Goal: Book appointment/travel/reservation

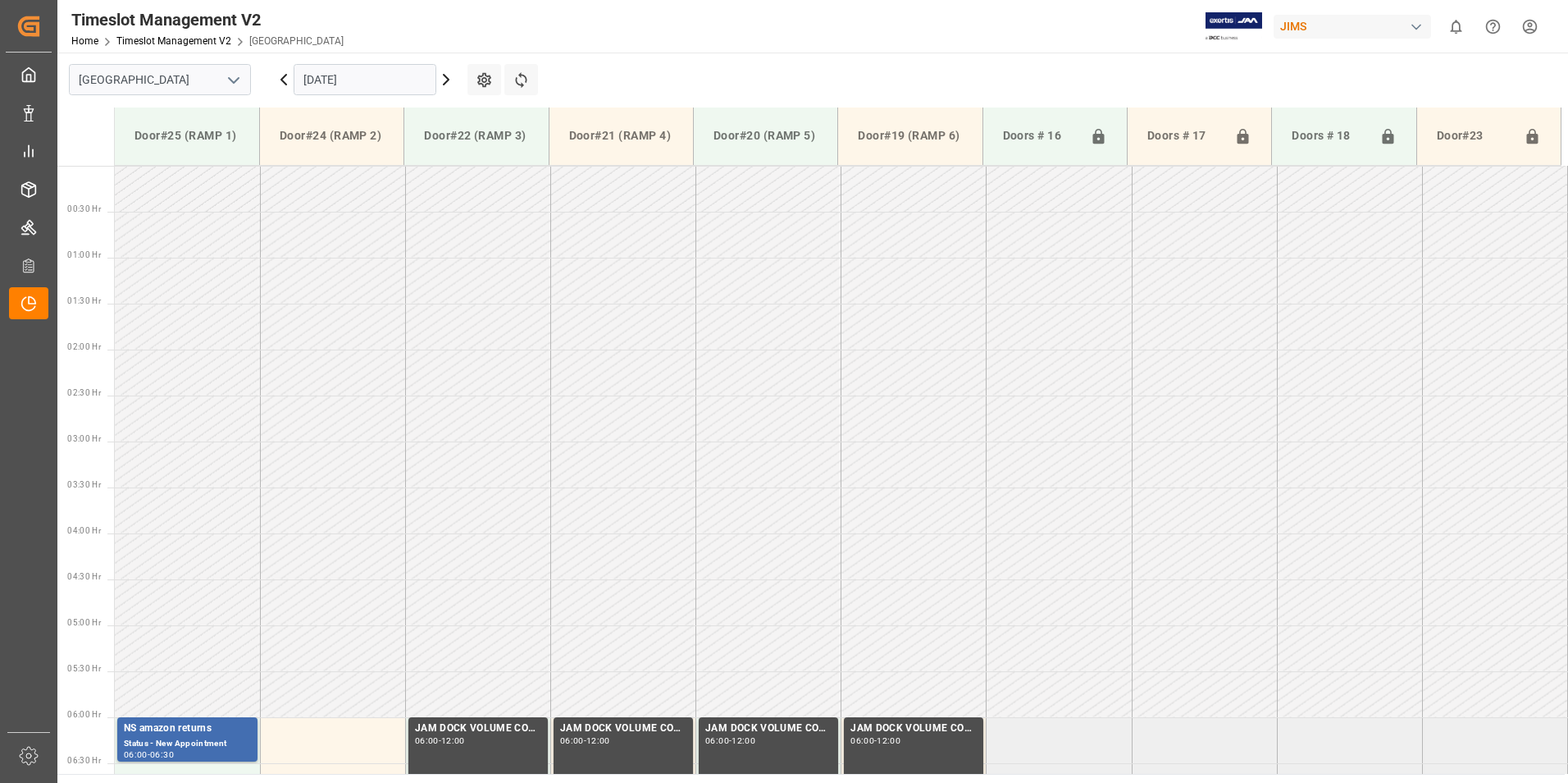
scroll to position [151, 0]
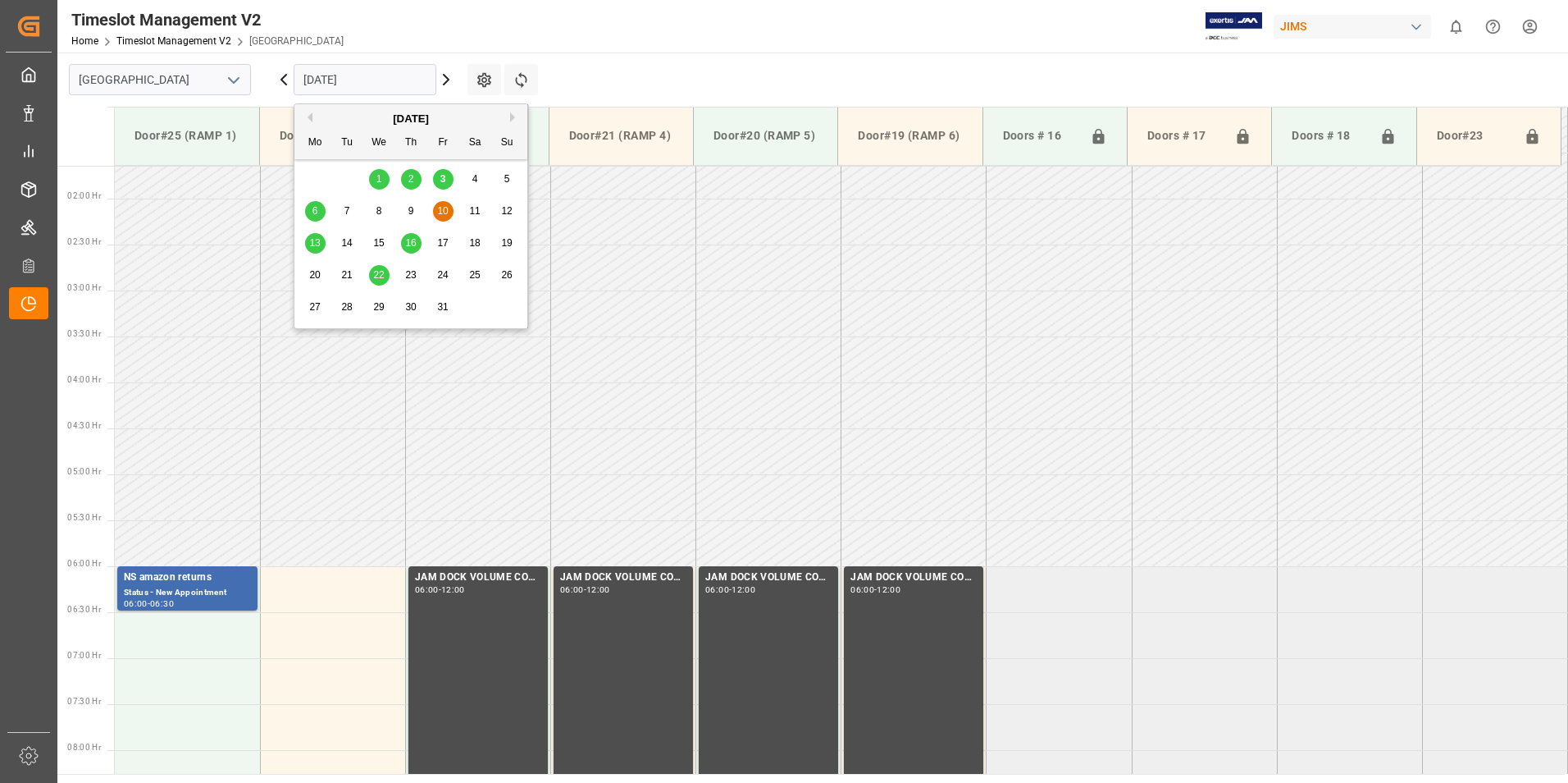
click at [328, 81] on input "[DATE]" at bounding box center [365, 79] width 143 height 31
click at [439, 179] on div "3" at bounding box center [443, 180] width 20 height 19
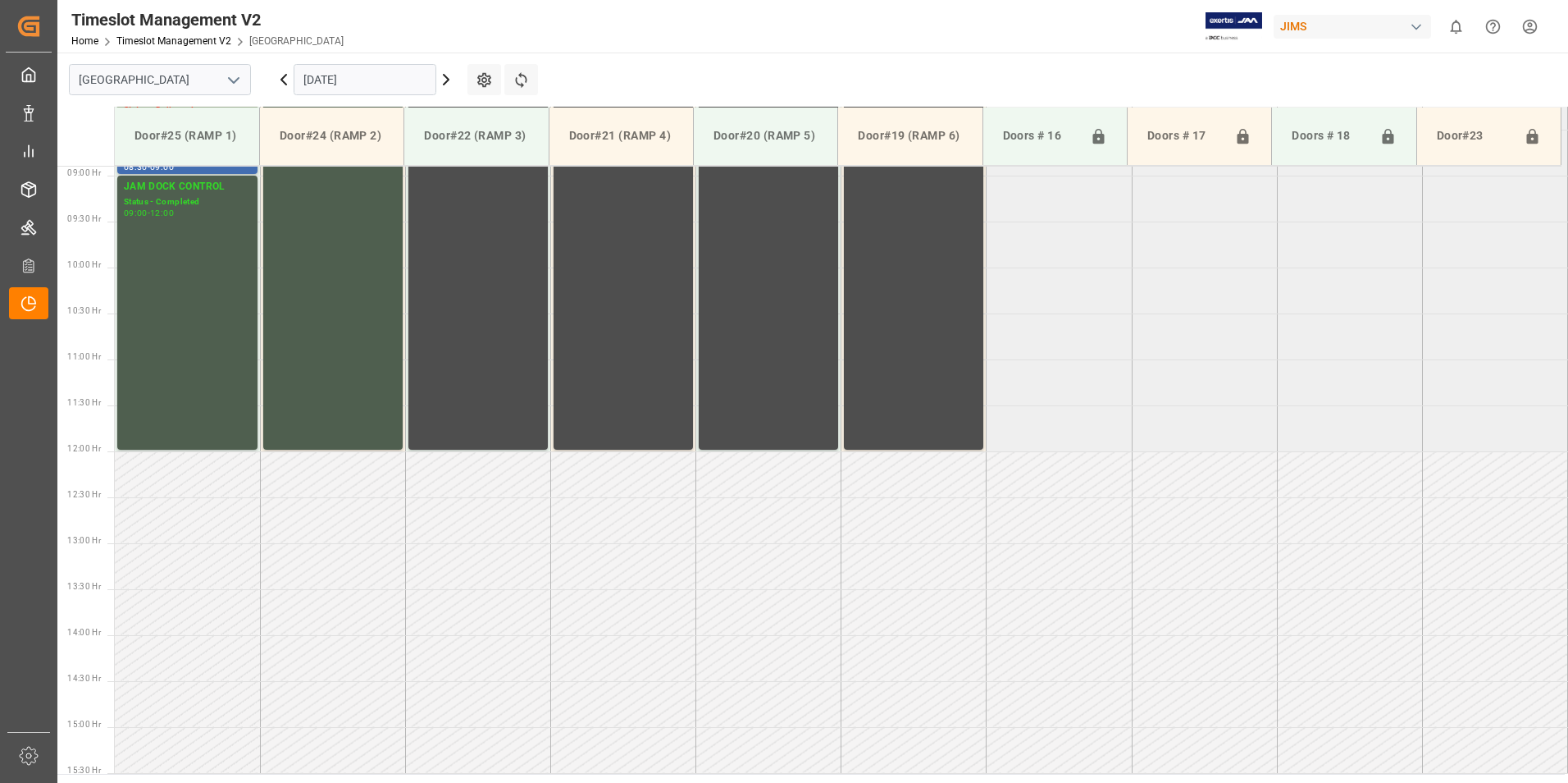
scroll to position [407, 0]
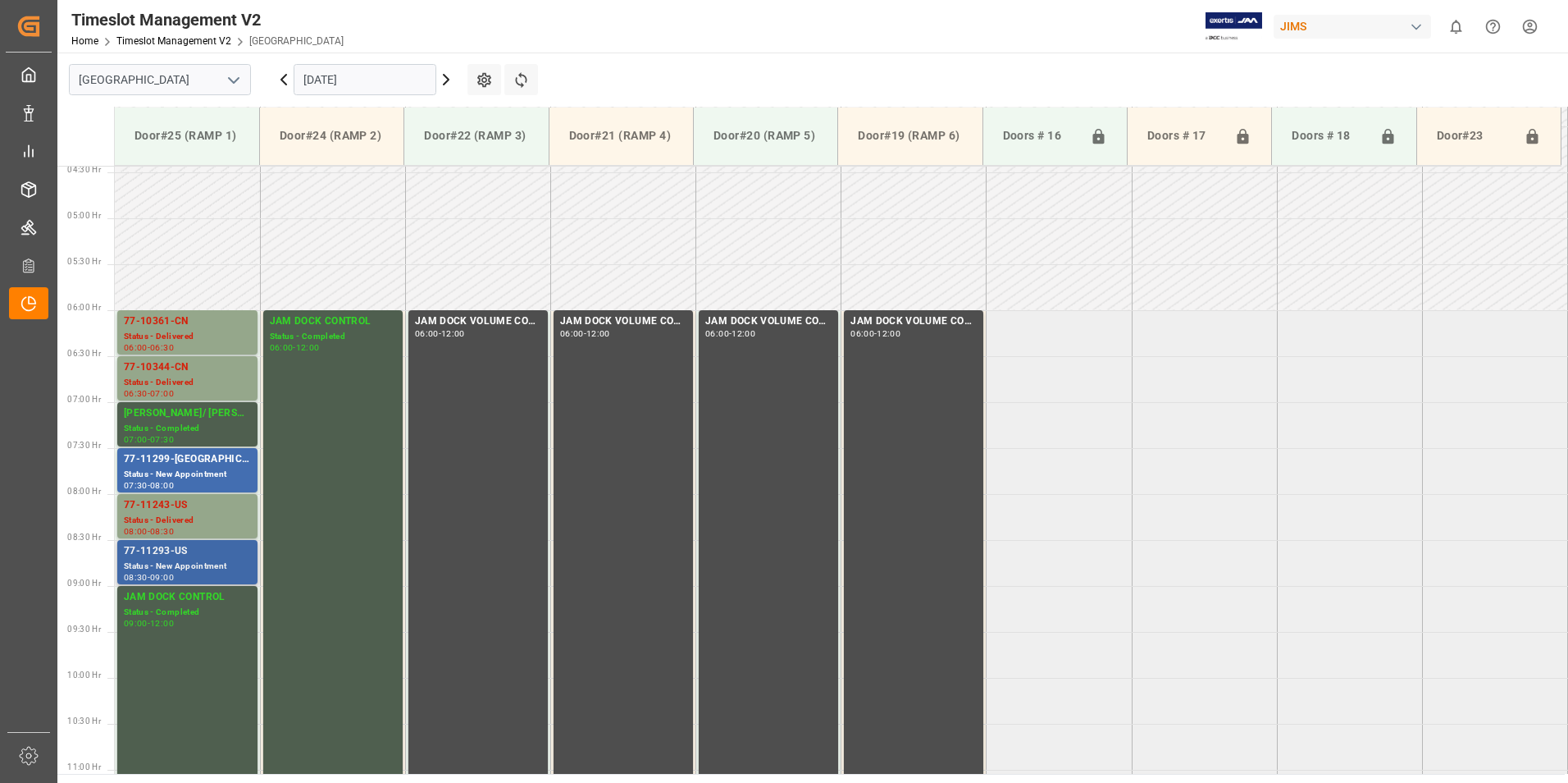
click at [184, 551] on div "77-11293-US" at bounding box center [187, 551] width 127 height 16
click at [179, 519] on div "Status - Delivered" at bounding box center [187, 520] width 127 height 14
click at [174, 469] on div "Status - New Appointment" at bounding box center [187, 475] width 127 height 14
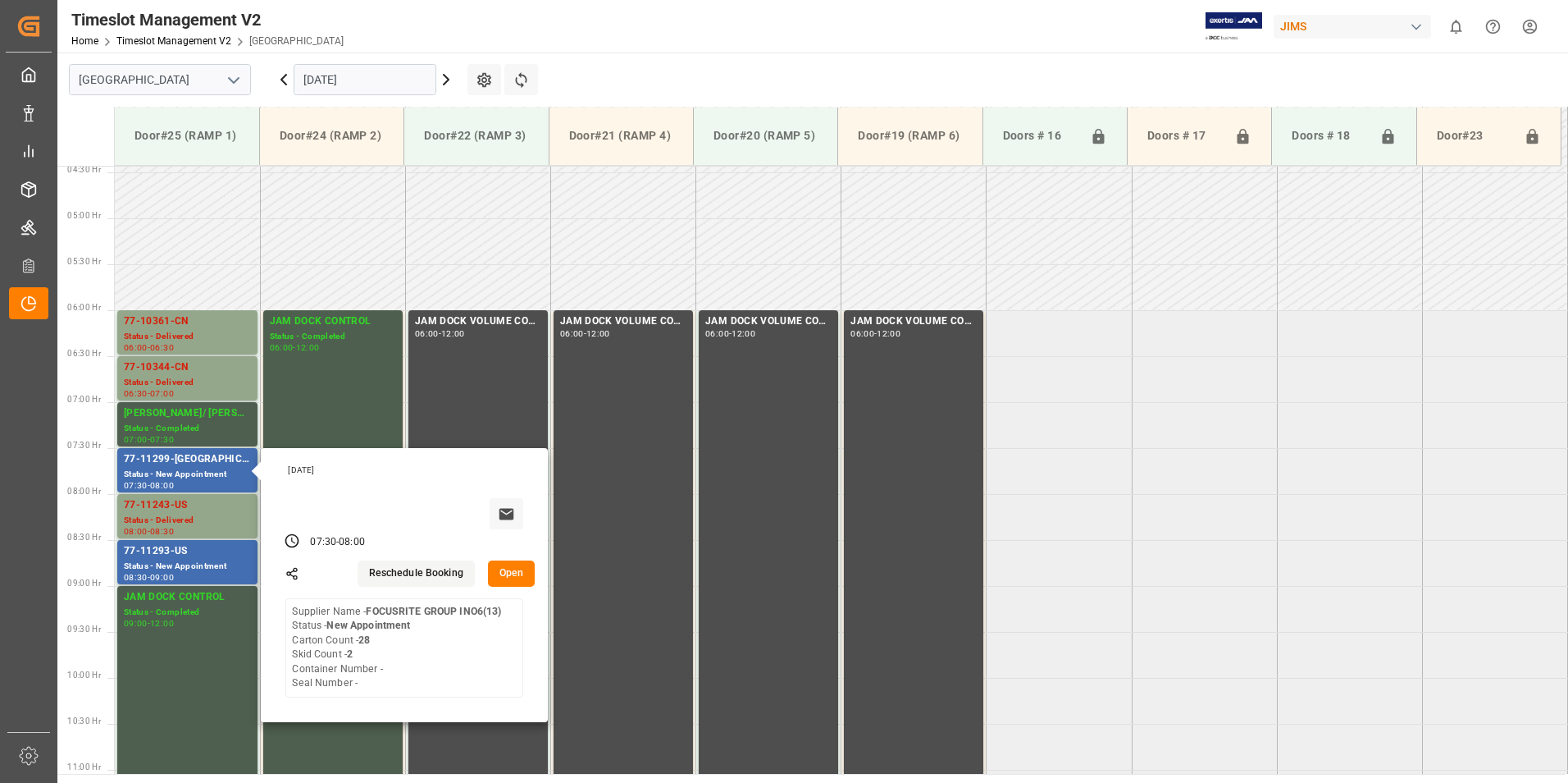
click at [344, 82] on input "[DATE]" at bounding box center [365, 79] width 143 height 31
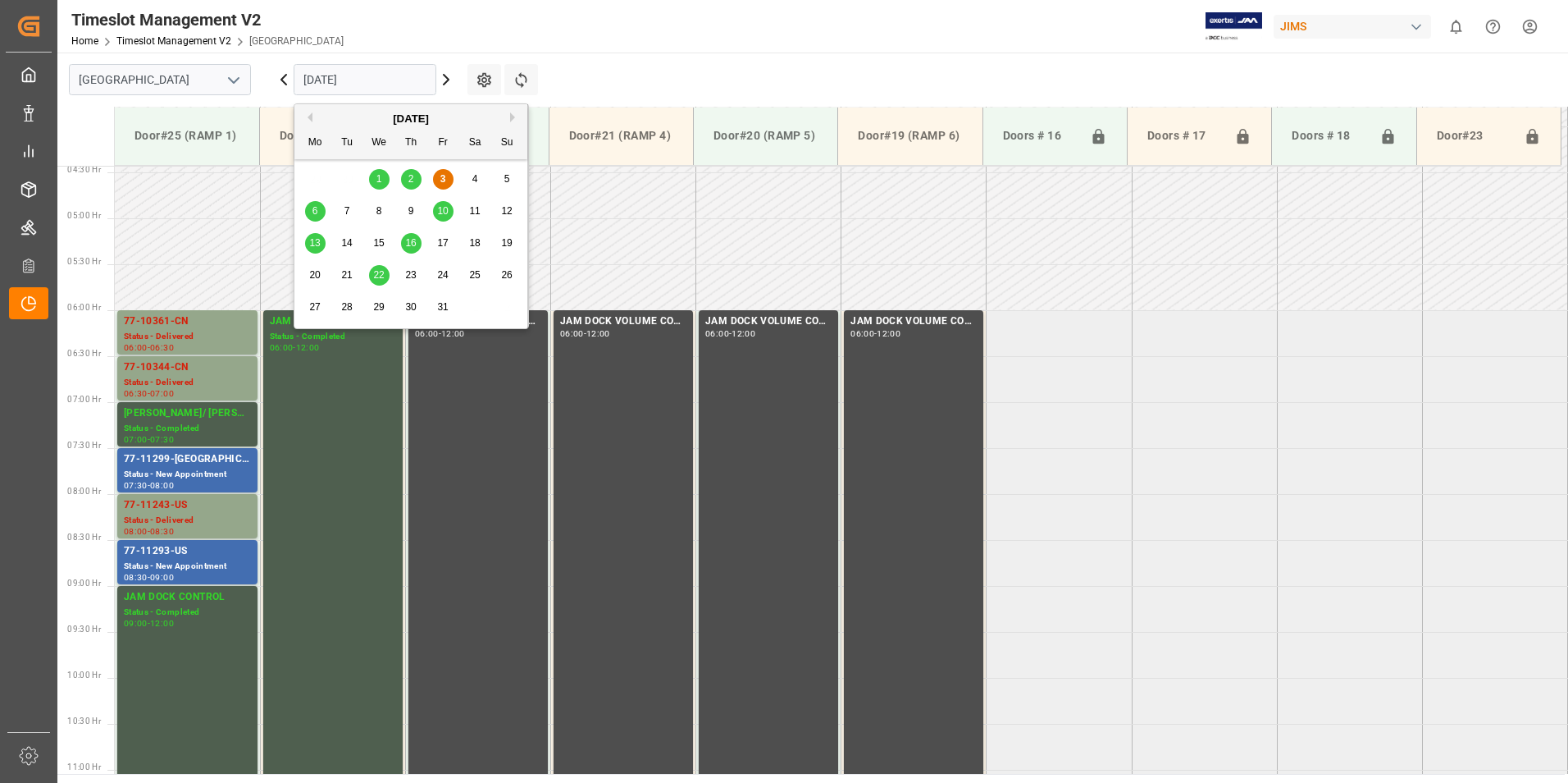
click at [316, 207] on span "6" at bounding box center [316, 211] width 6 height 12
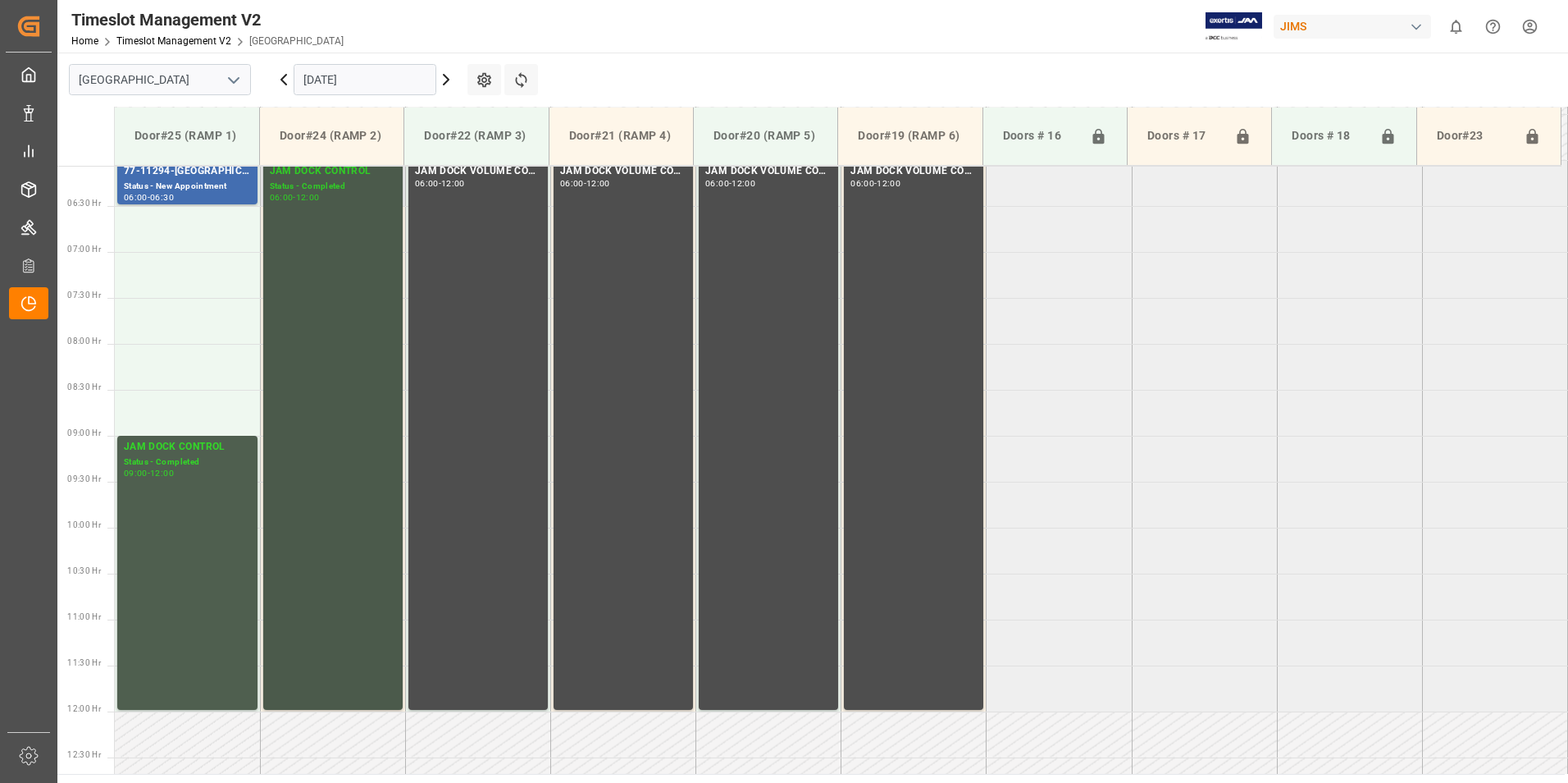
scroll to position [243, 0]
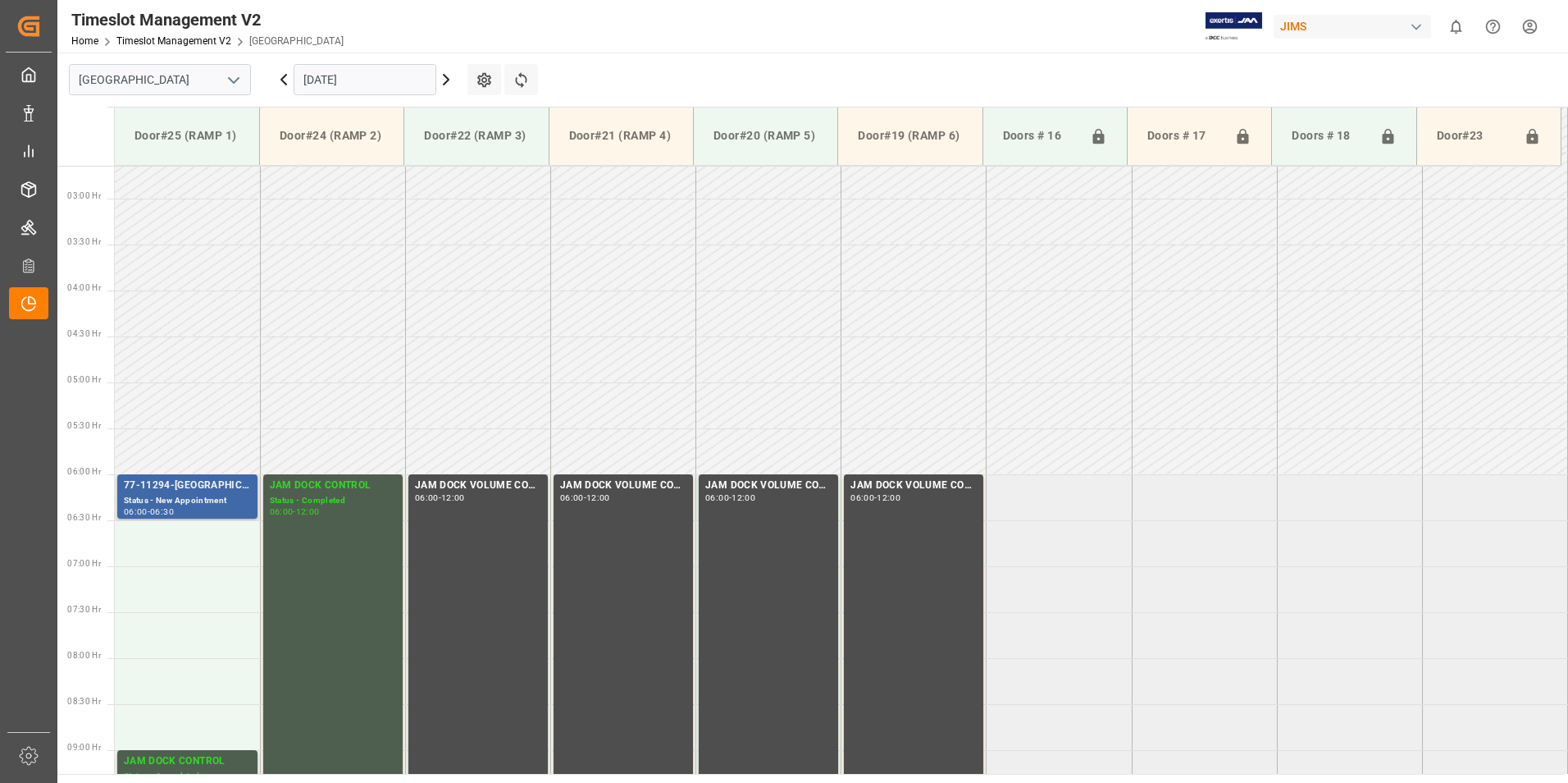
click at [200, 492] on div "77-11294-[GEOGRAPHIC_DATA]" at bounding box center [187, 486] width 127 height 16
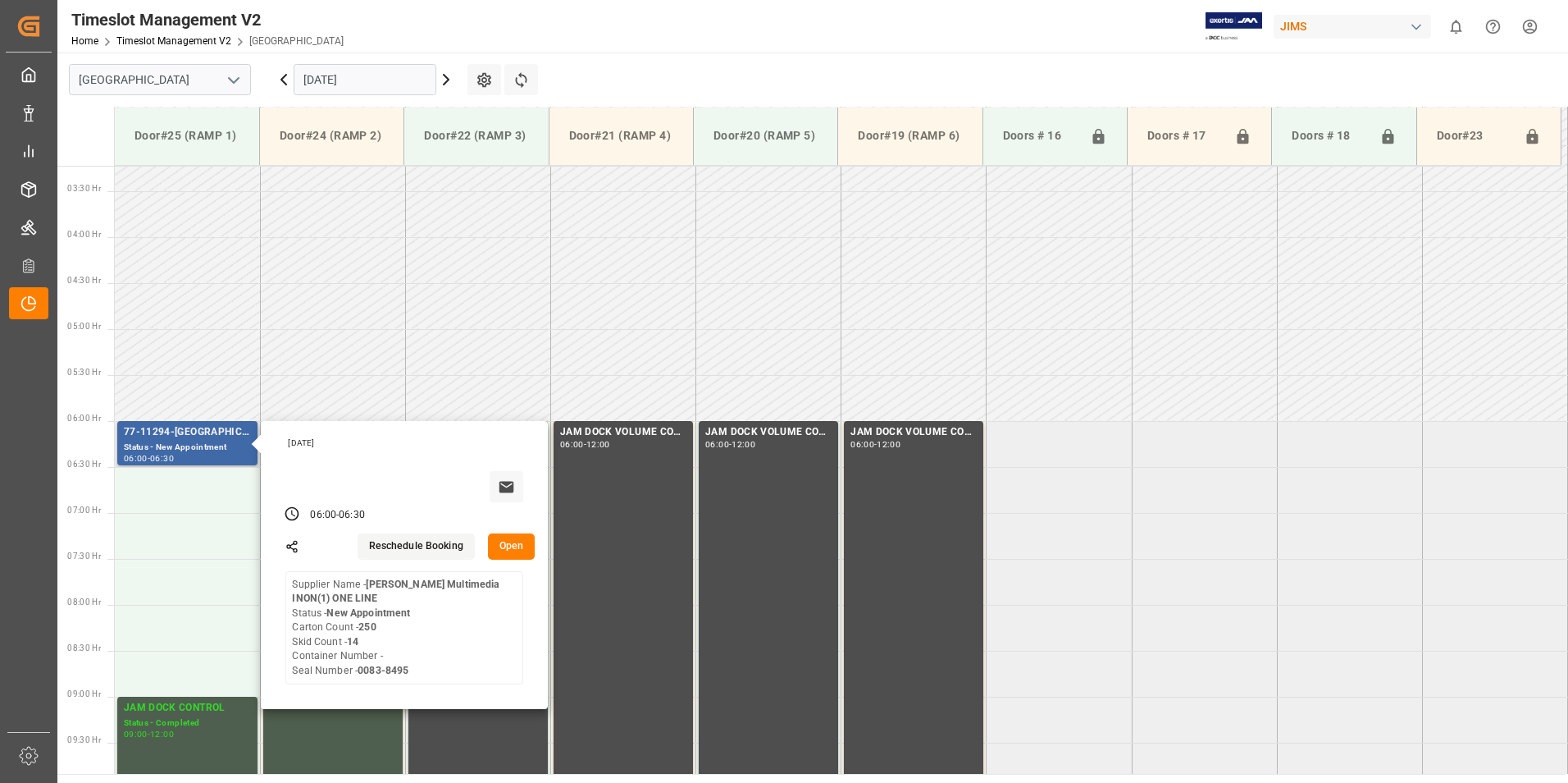
scroll to position [325, 0]
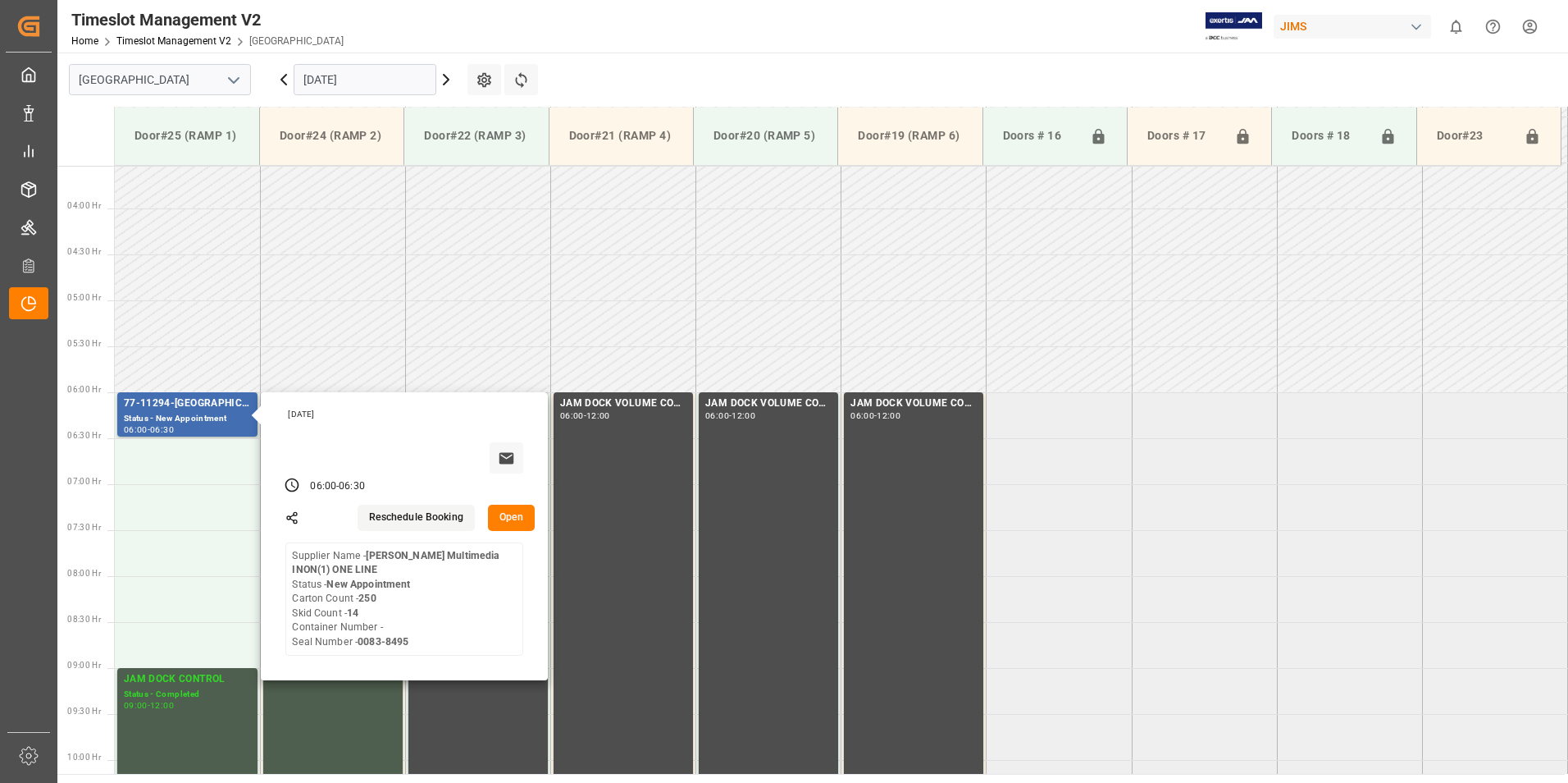
click at [357, 74] on input "[DATE]" at bounding box center [365, 79] width 143 height 31
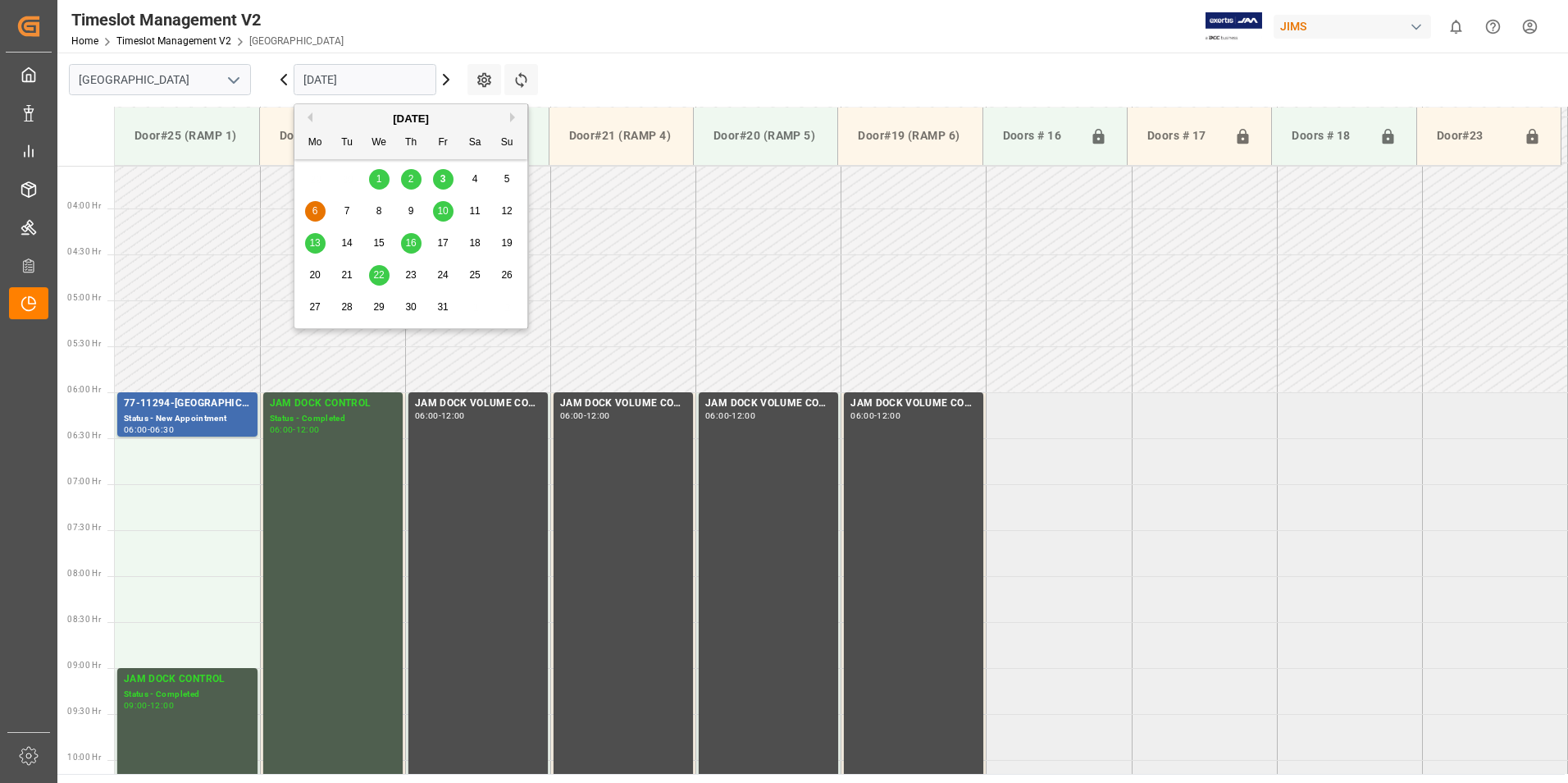
click at [440, 213] on span "10" at bounding box center [442, 211] width 11 height 12
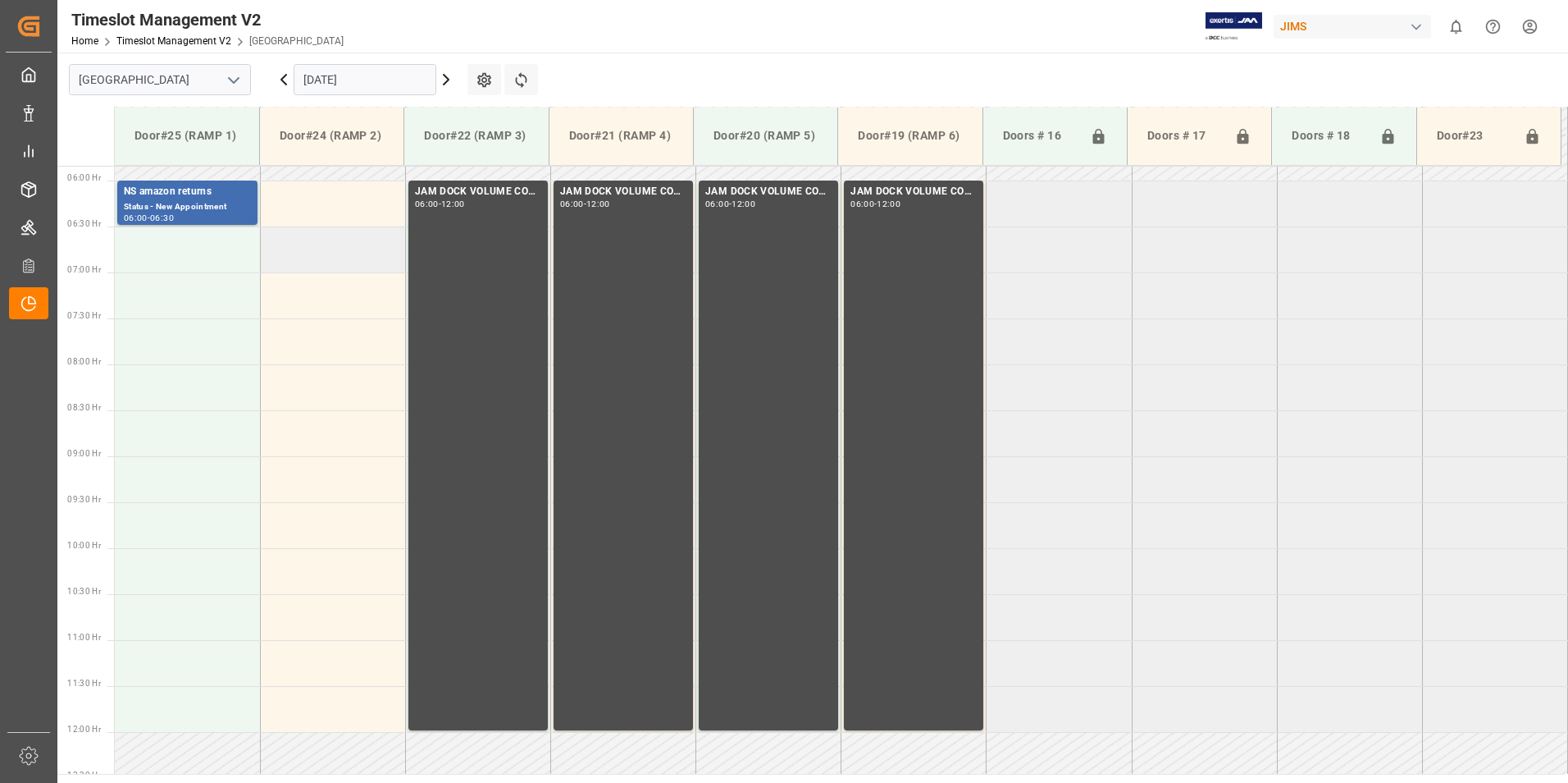
scroll to position [407, 0]
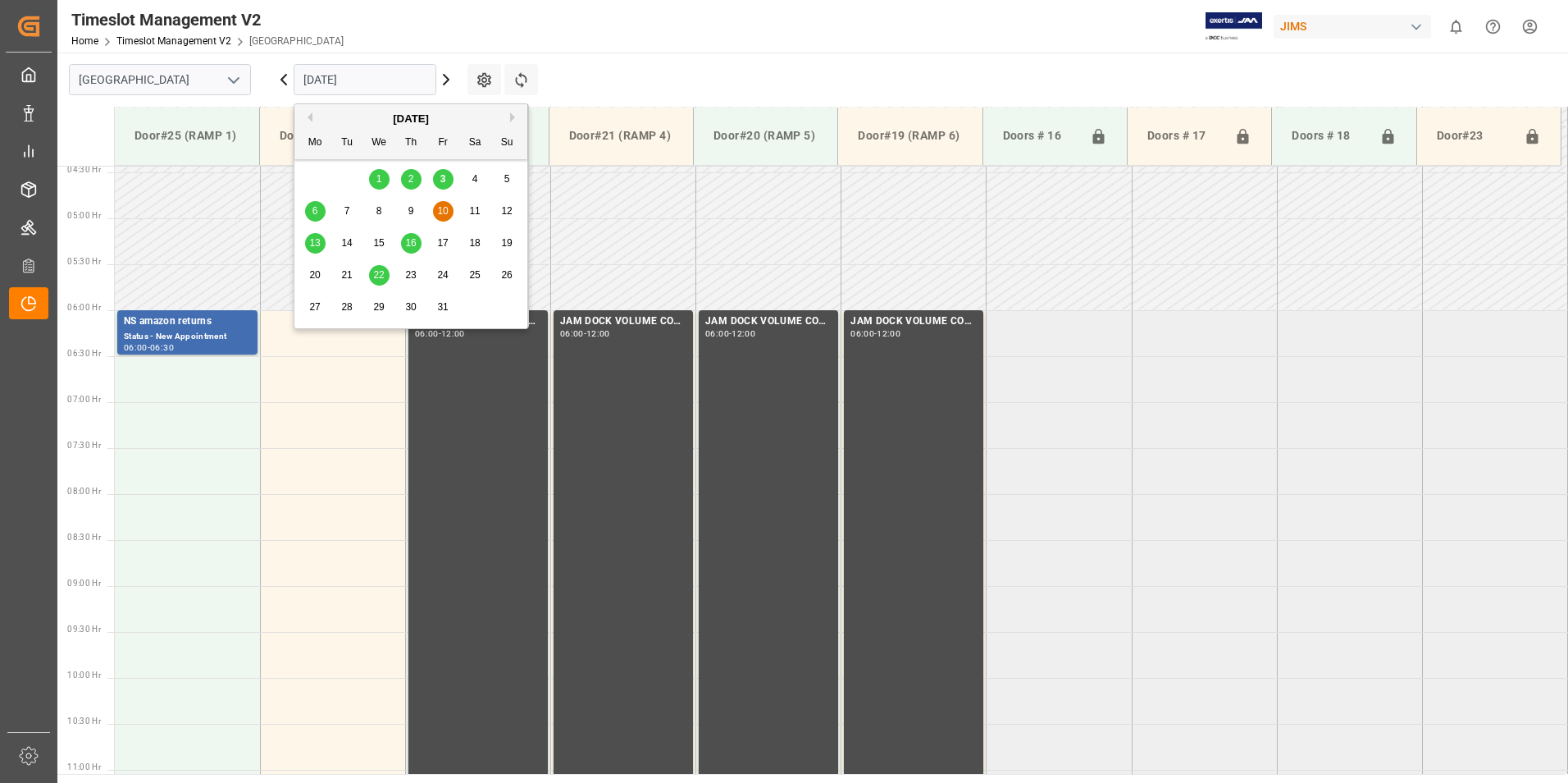
click at [355, 78] on input "[DATE]" at bounding box center [365, 79] width 143 height 31
click at [316, 243] on span "13" at bounding box center [314, 243] width 11 height 12
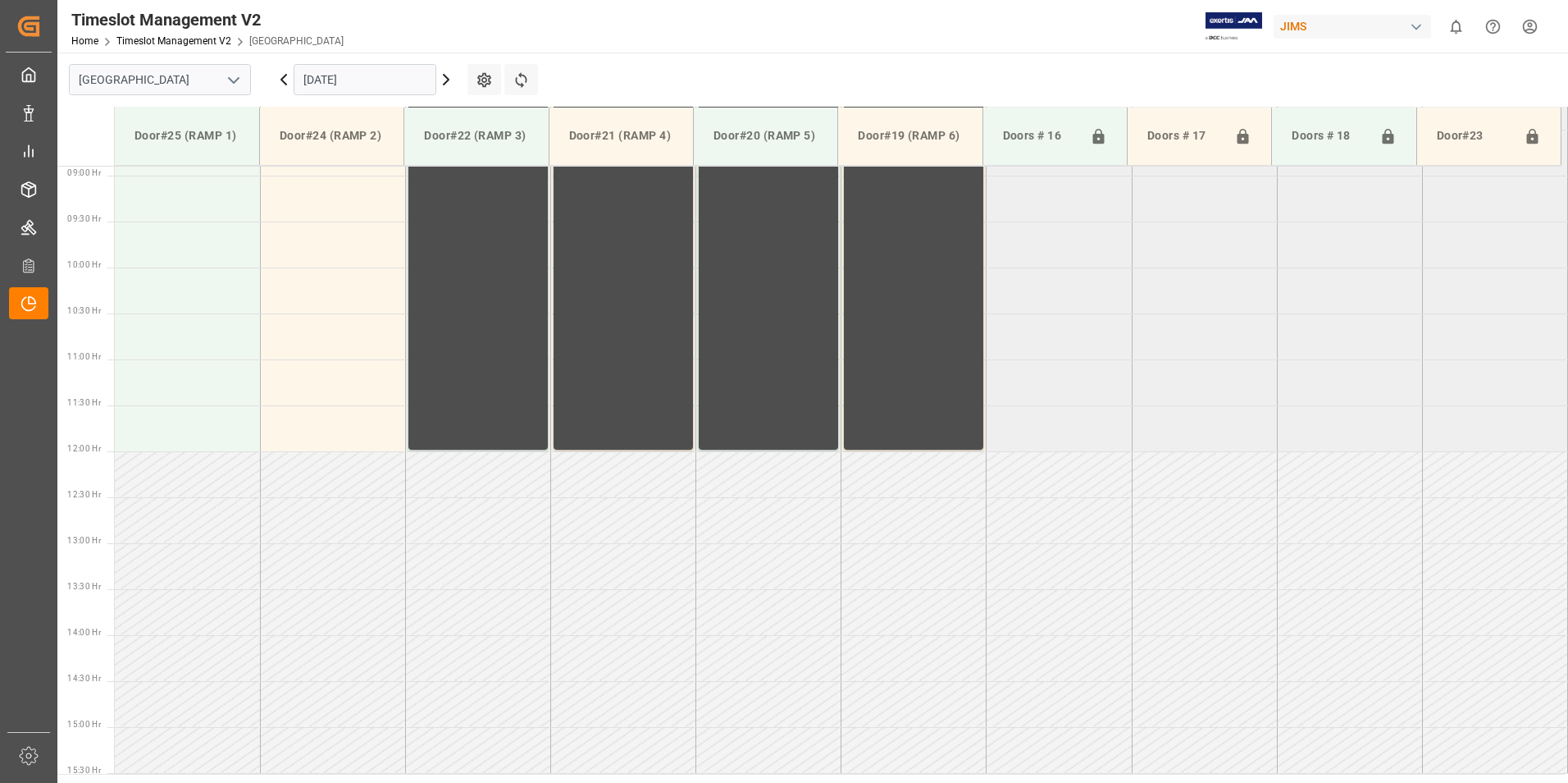
scroll to position [325, 0]
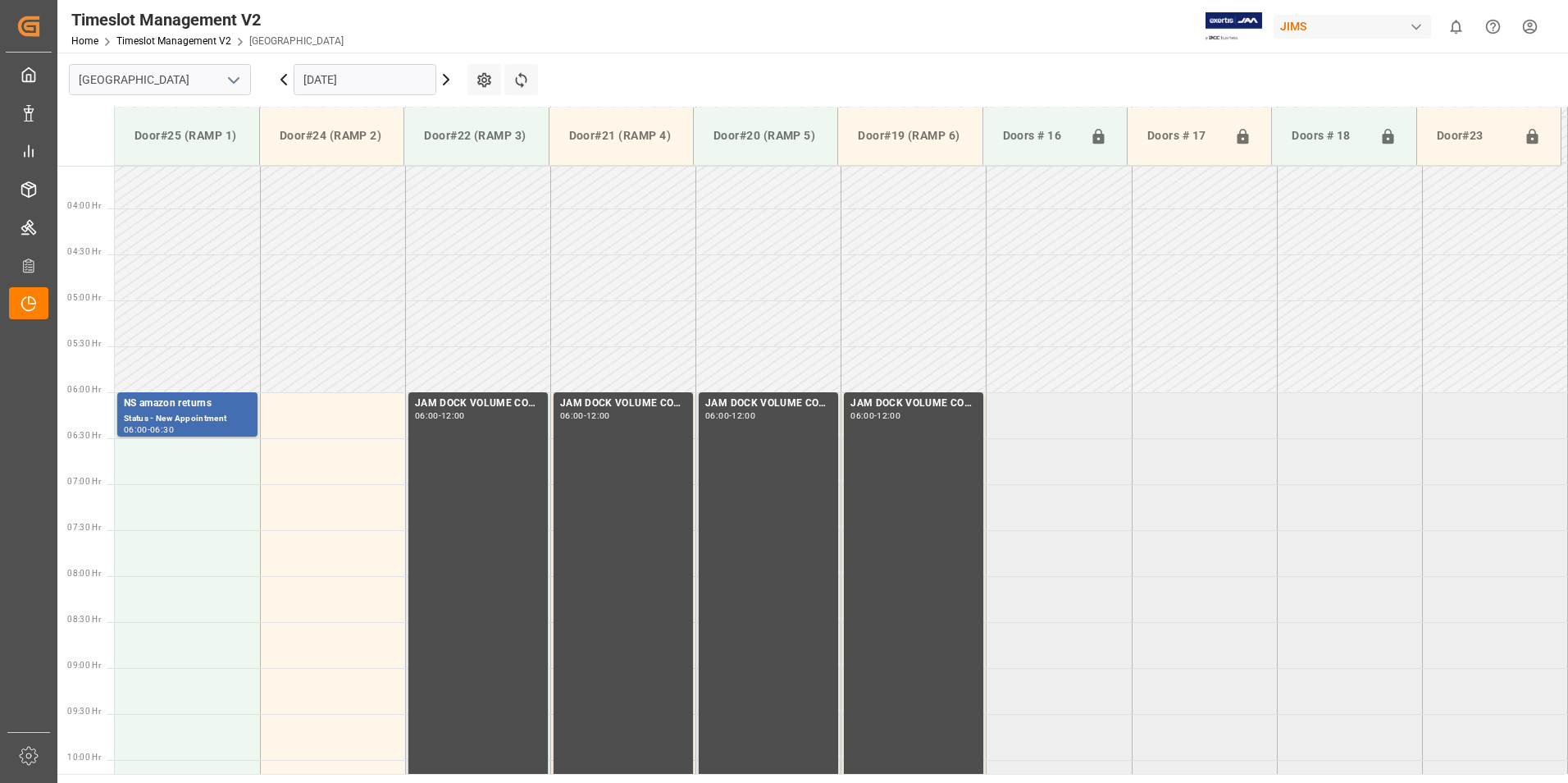
click at [351, 73] on input "[DATE]" at bounding box center [365, 79] width 143 height 31
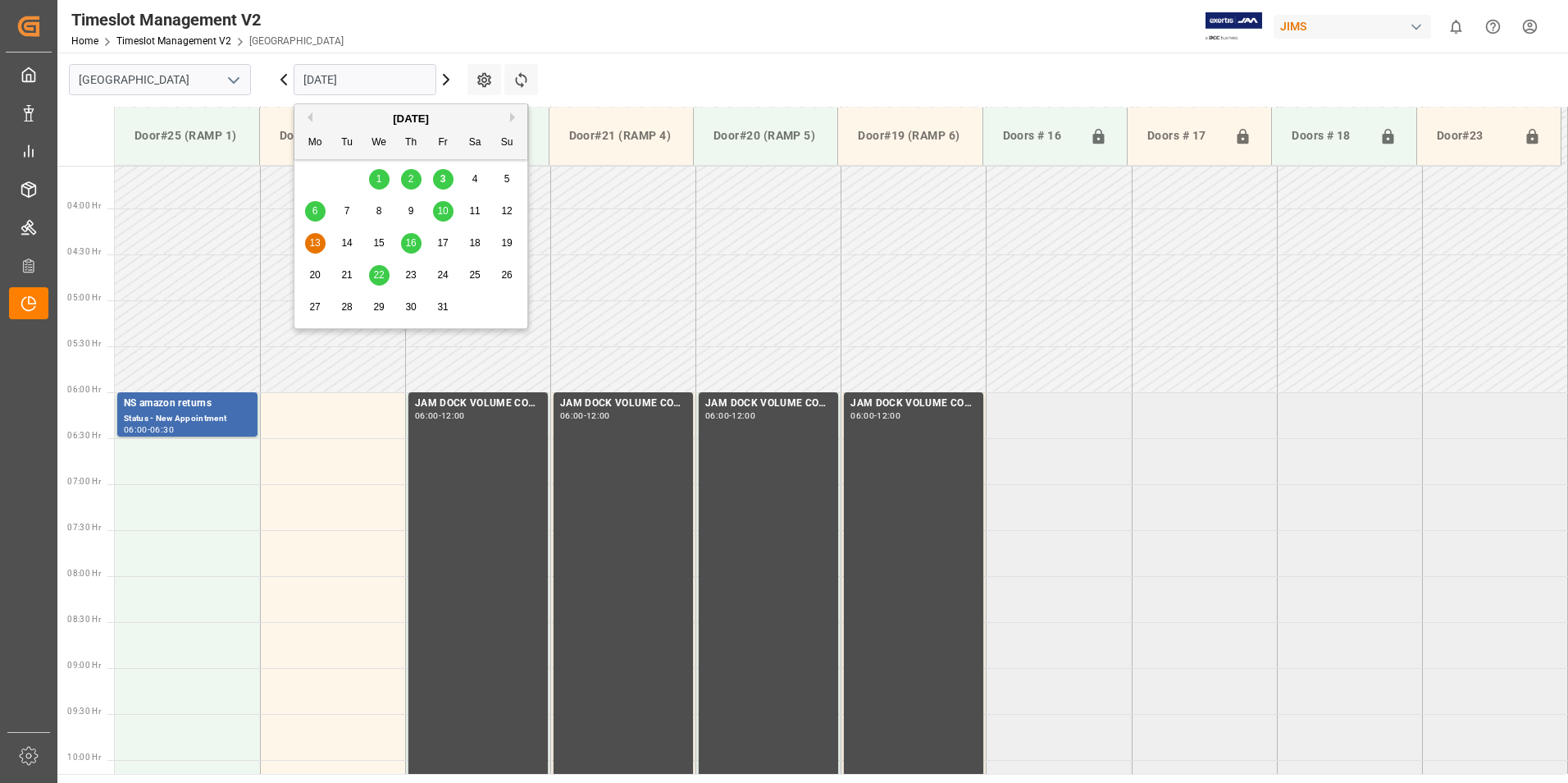
click at [416, 243] on span "16" at bounding box center [410, 243] width 11 height 12
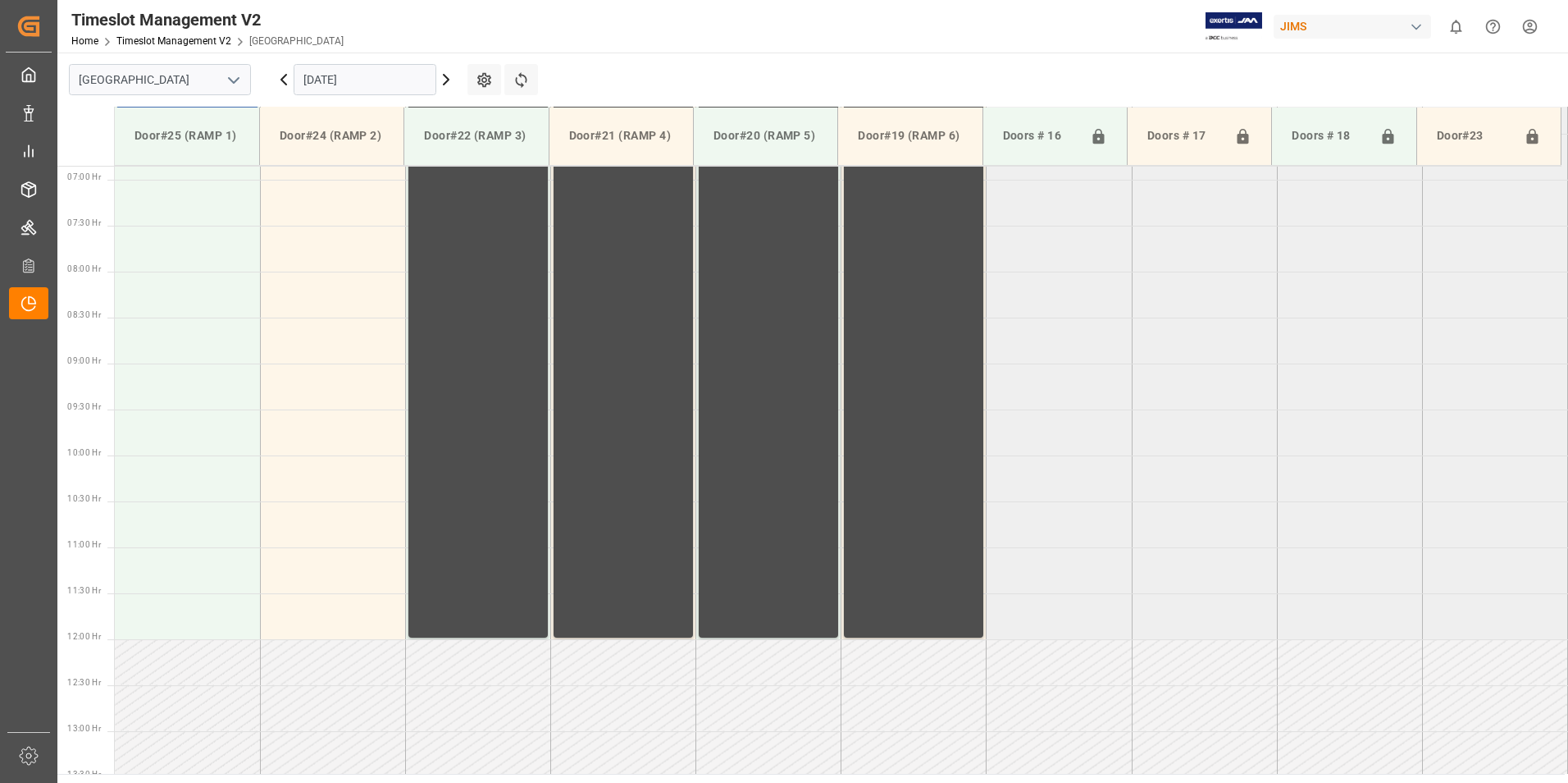
scroll to position [140, 0]
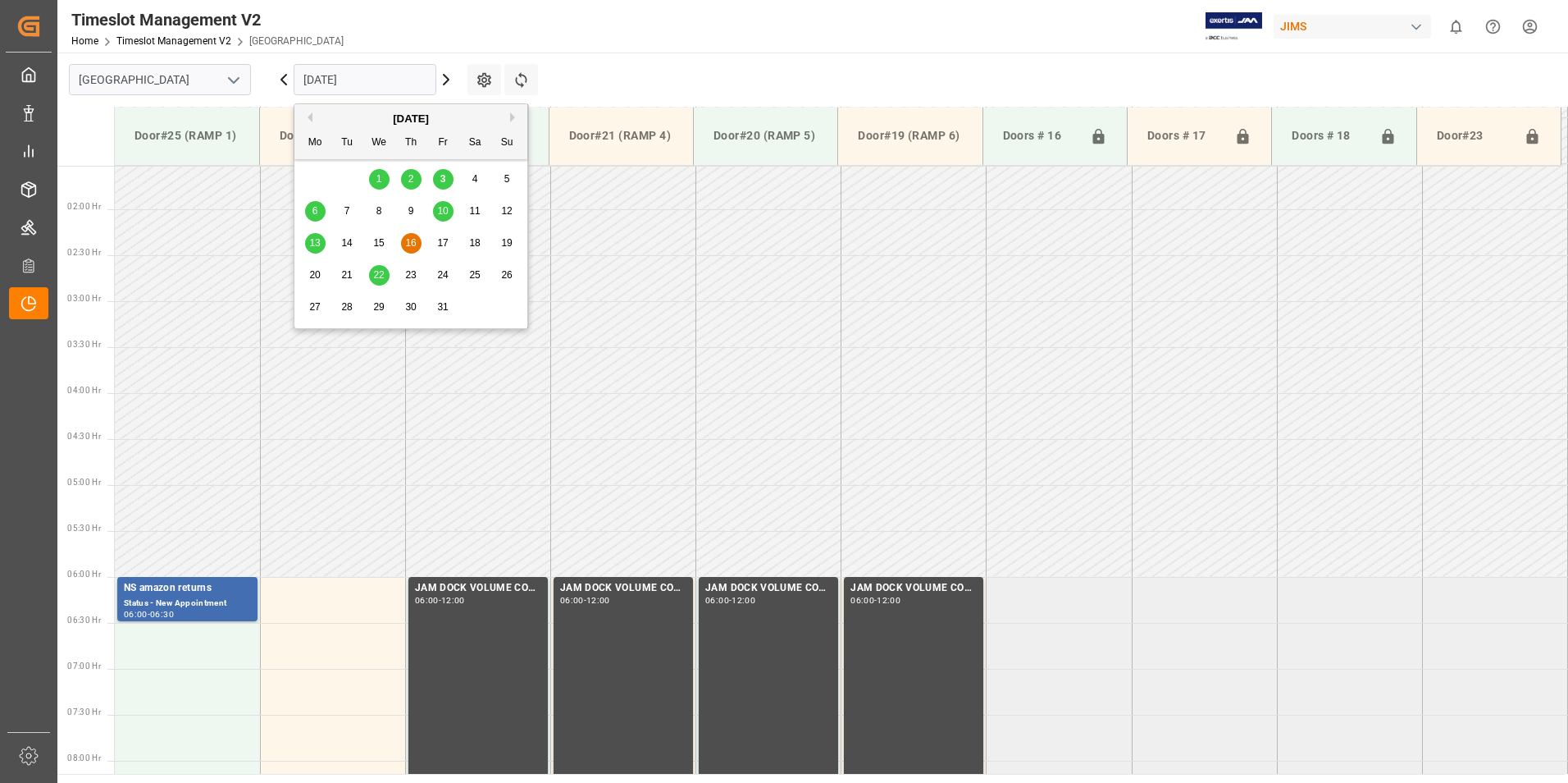
click at [331, 69] on input "[DATE]" at bounding box center [365, 79] width 143 height 31
click at [376, 268] on div "22" at bounding box center [379, 275] width 20 height 19
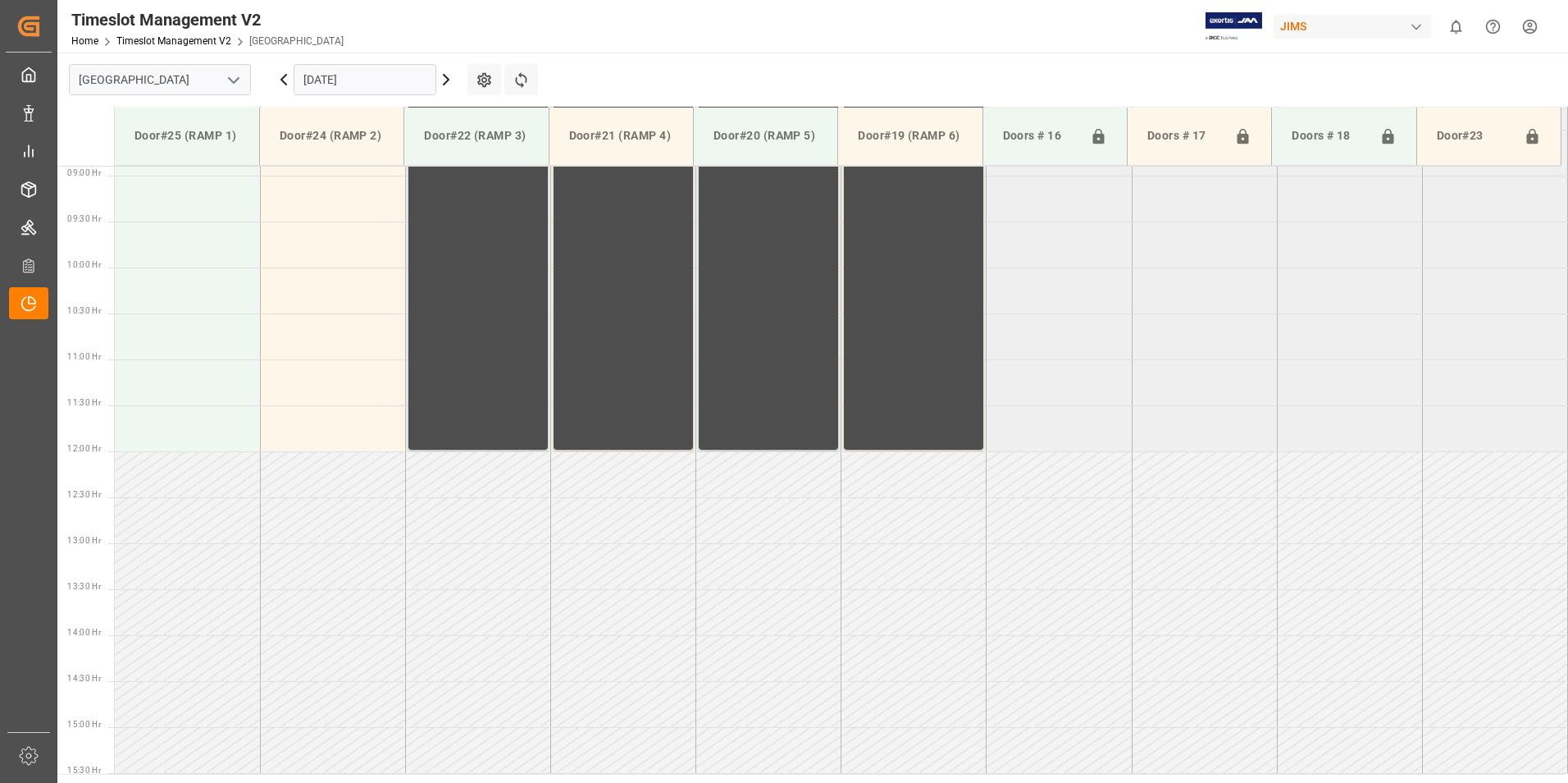
scroll to position [407, 0]
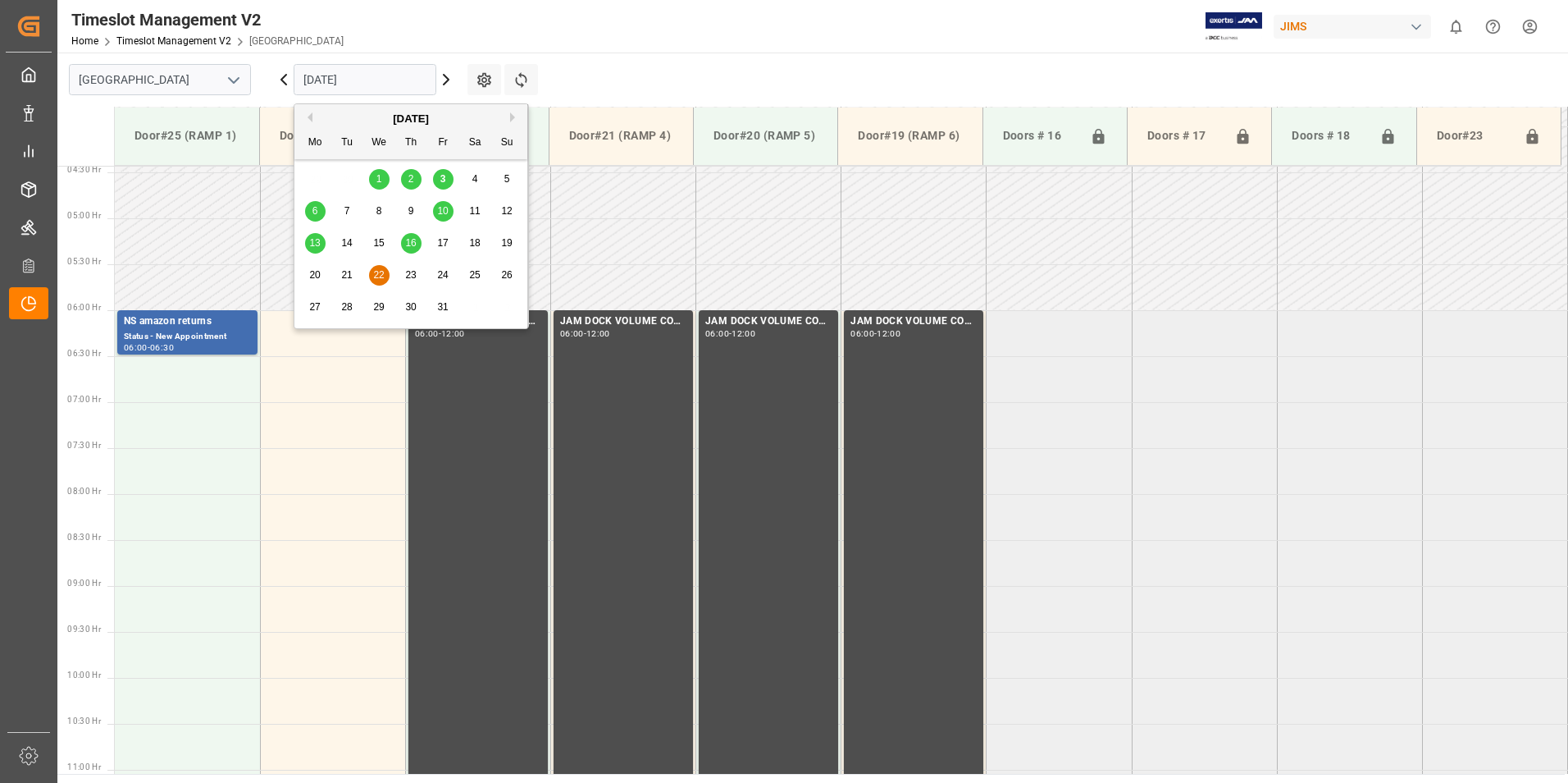
click at [367, 71] on input "[DATE]" at bounding box center [365, 79] width 143 height 31
click at [440, 178] on span "3" at bounding box center [443, 179] width 6 height 12
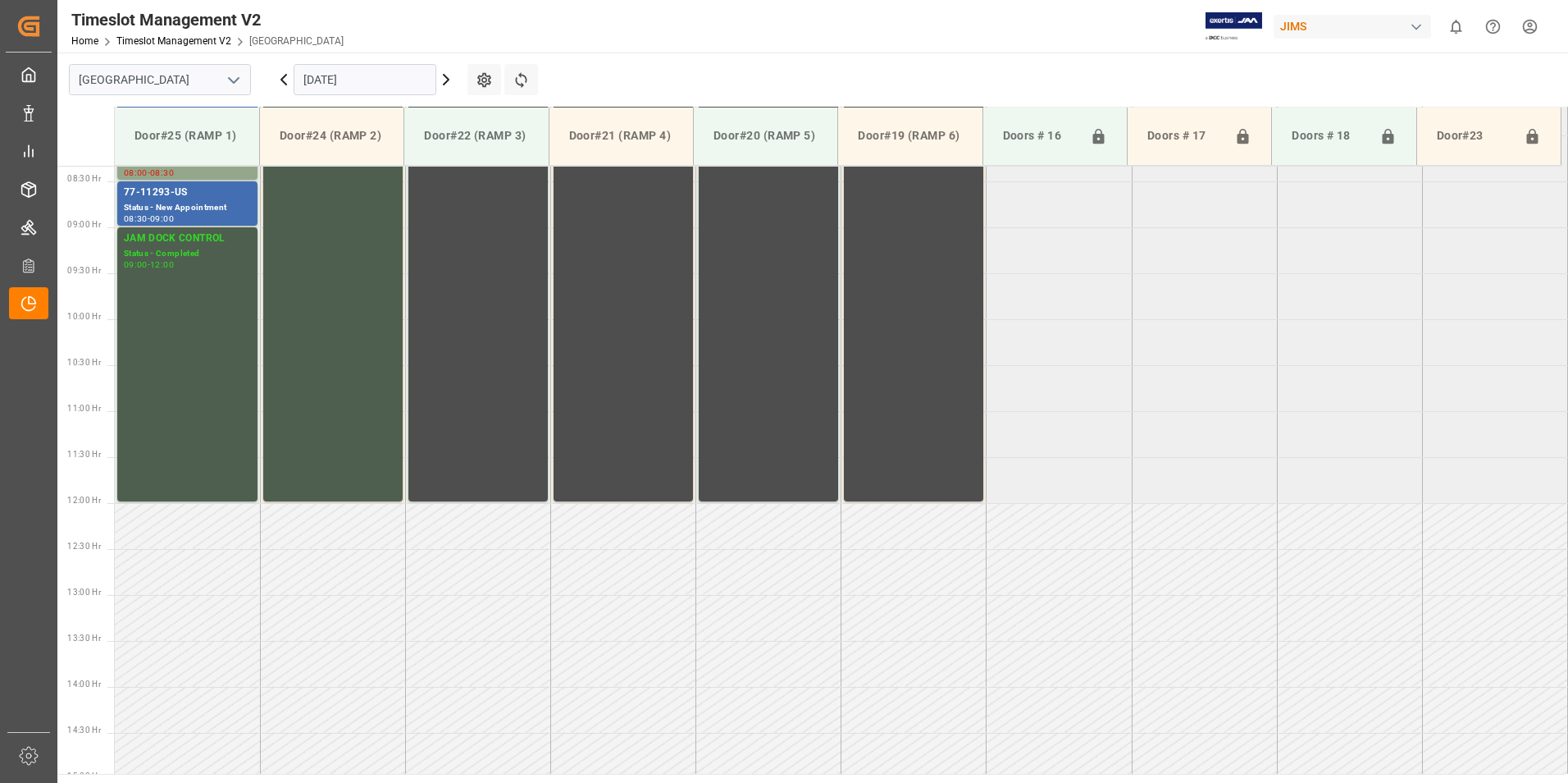
scroll to position [818, 0]
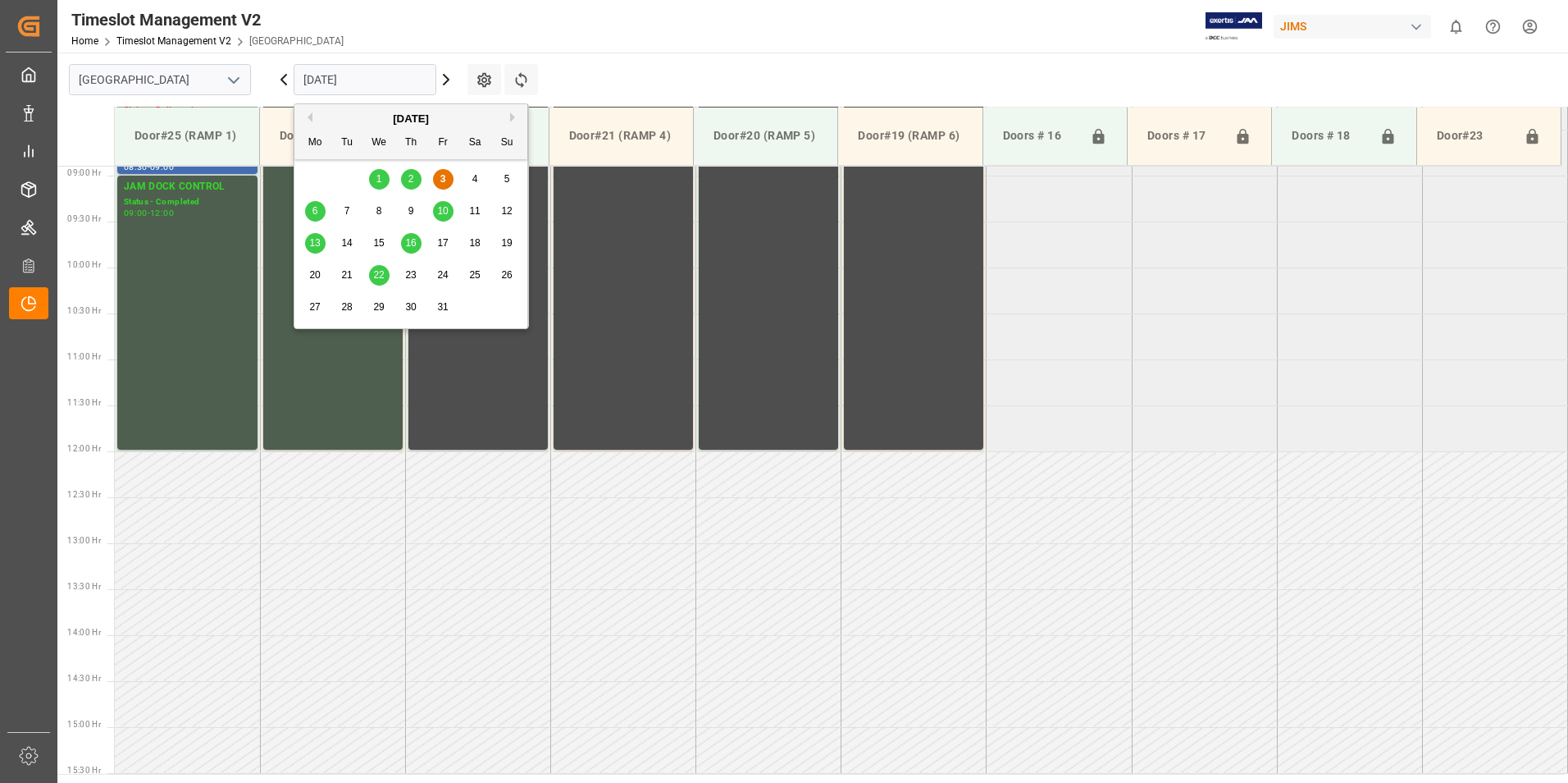
click at [363, 83] on input "[DATE]" at bounding box center [365, 79] width 143 height 31
click at [371, 74] on input "[DATE]" at bounding box center [365, 79] width 143 height 31
click at [348, 210] on span "7" at bounding box center [347, 211] width 6 height 12
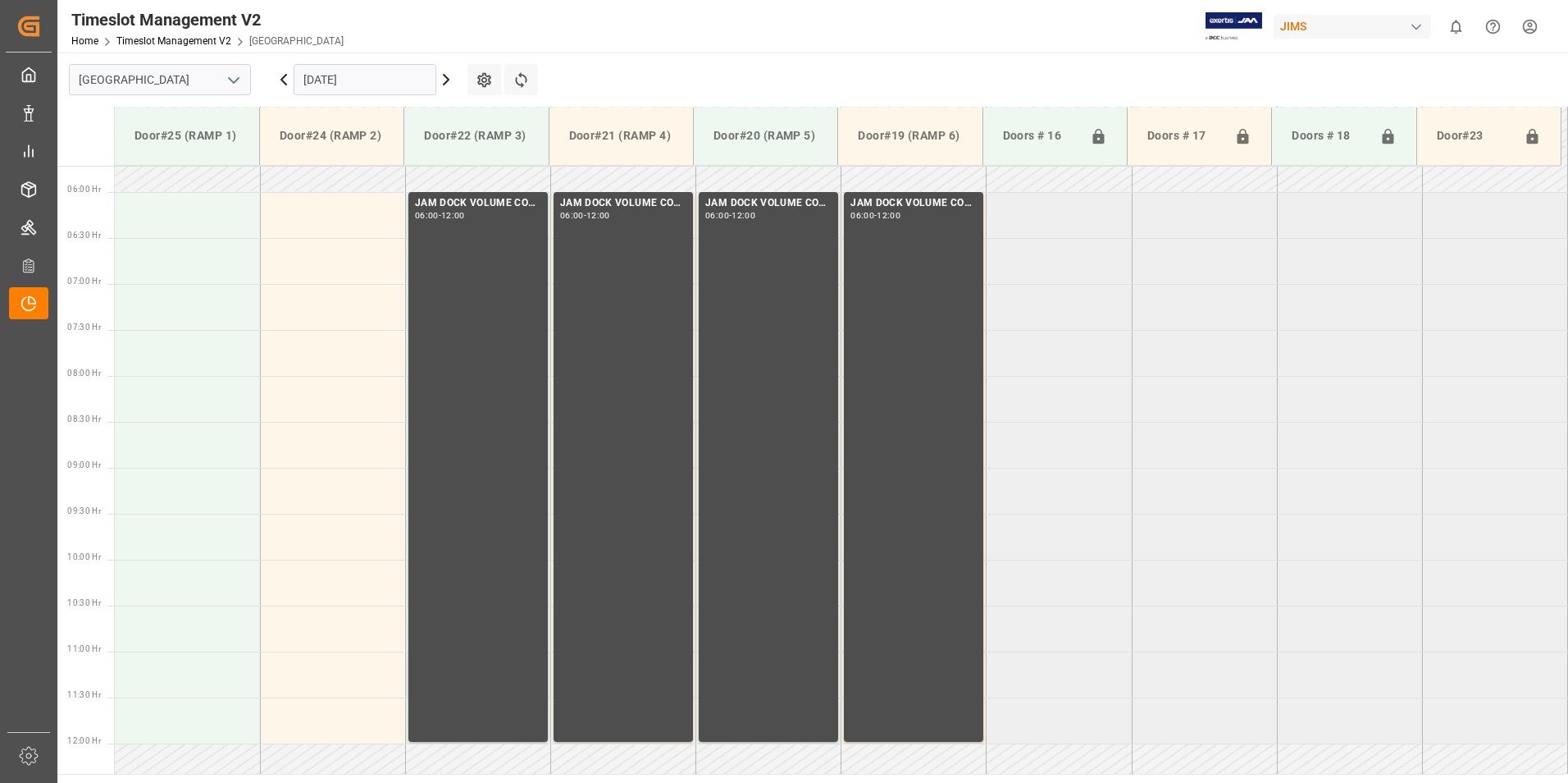
scroll to position [273, 0]
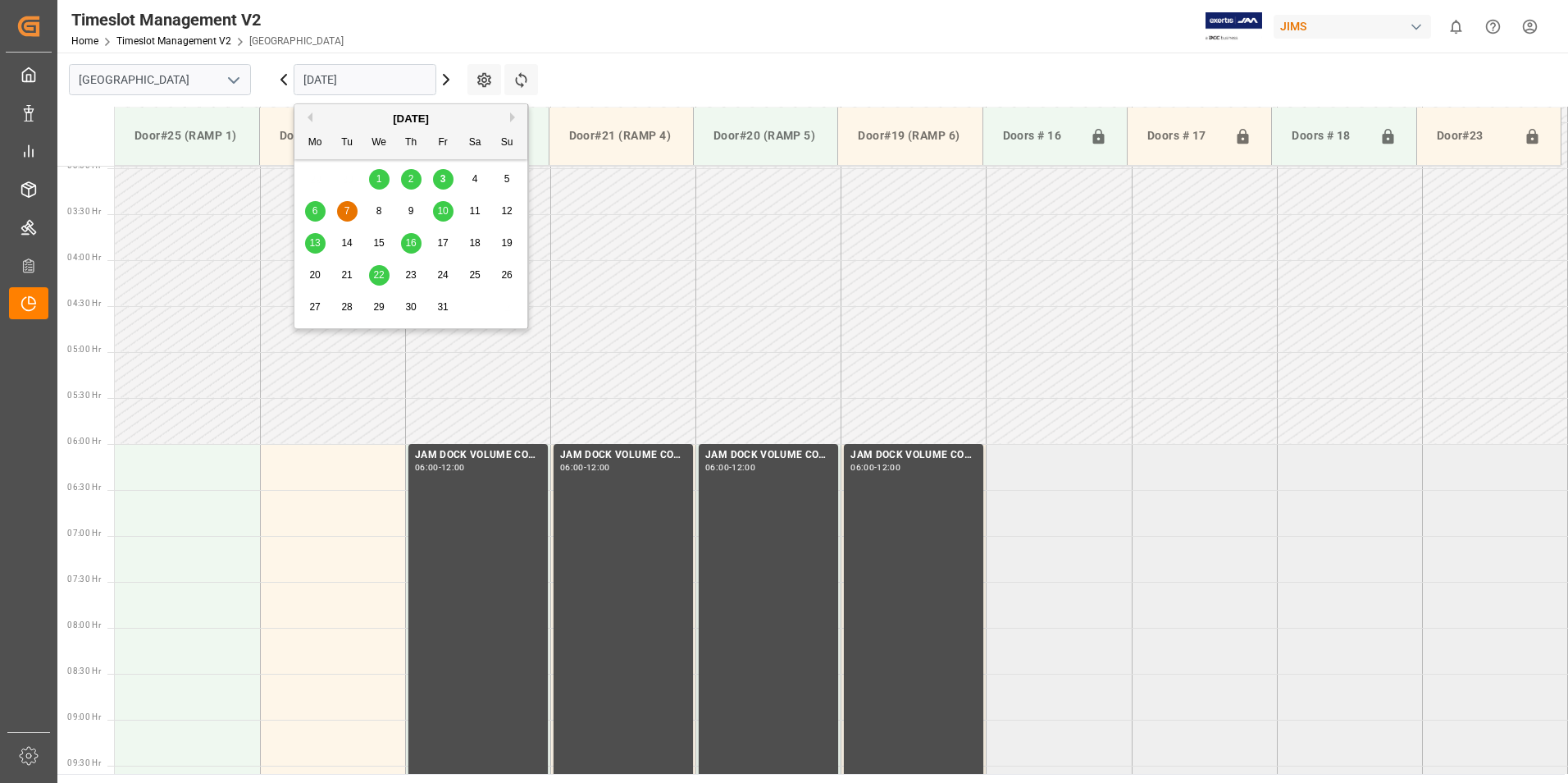
click at [338, 71] on input "[DATE]" at bounding box center [365, 79] width 143 height 31
click at [448, 183] on div "3" at bounding box center [443, 180] width 20 height 19
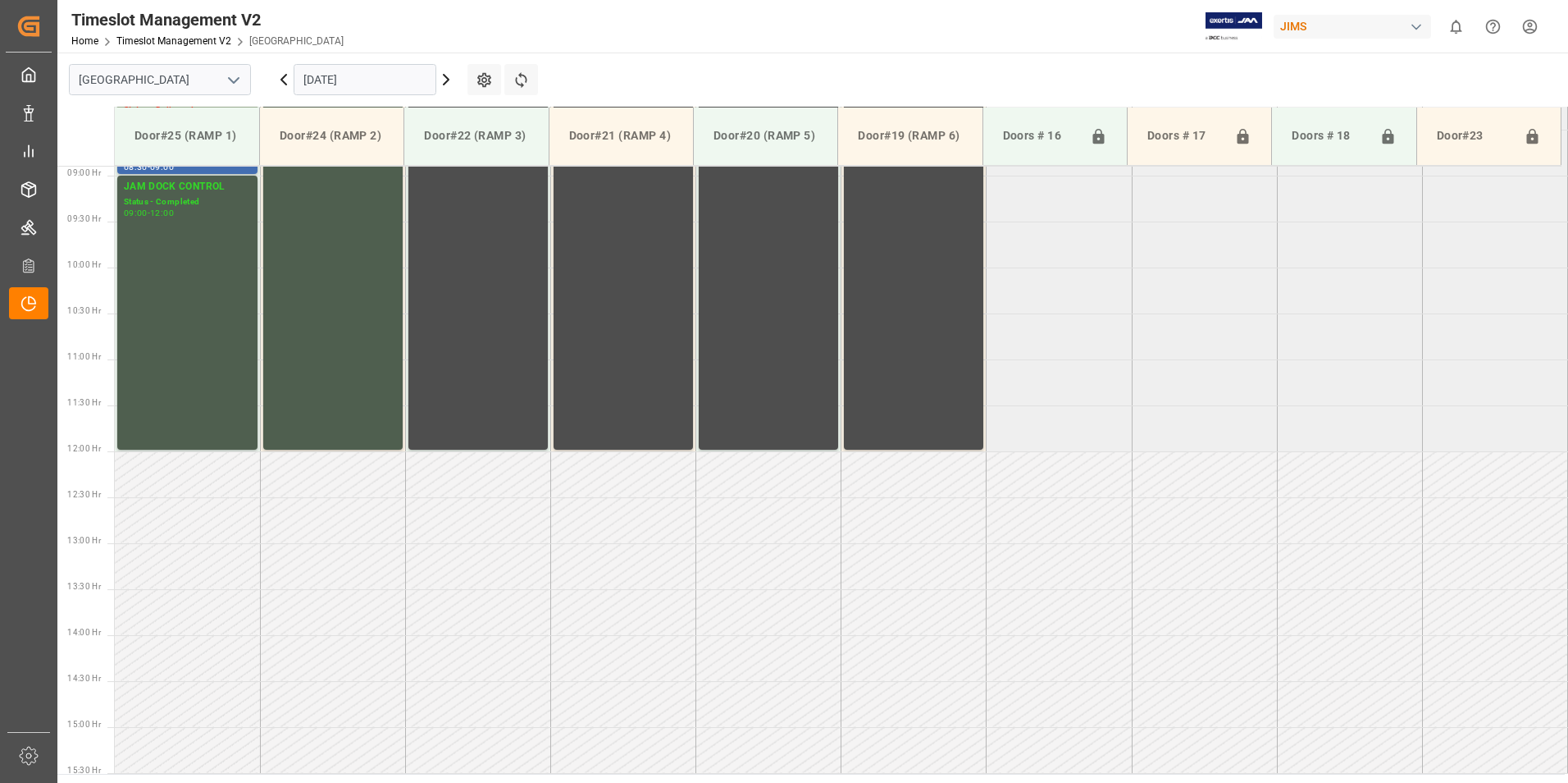
scroll to position [325, 0]
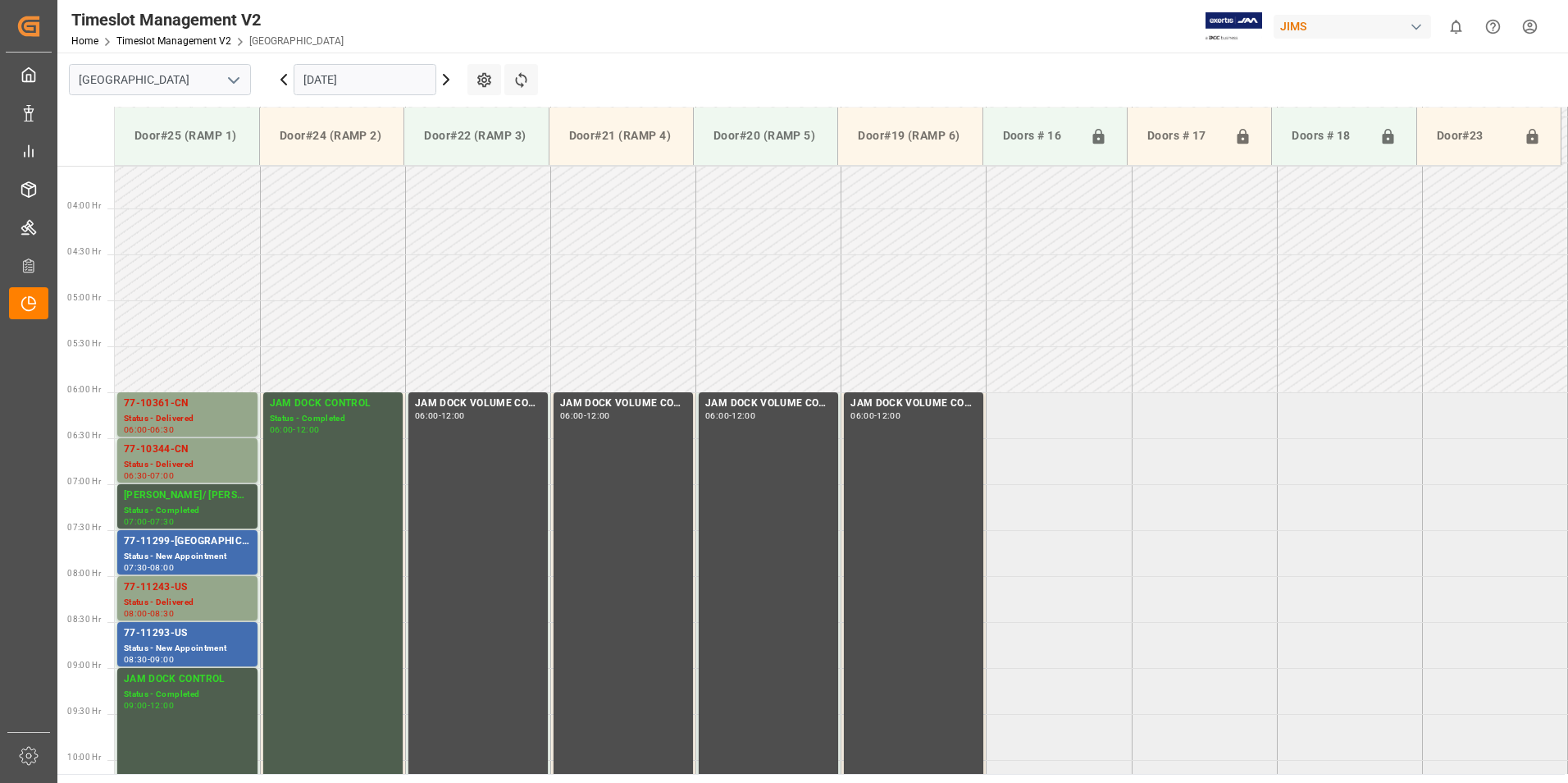
click at [322, 77] on input "[DATE]" at bounding box center [365, 79] width 143 height 31
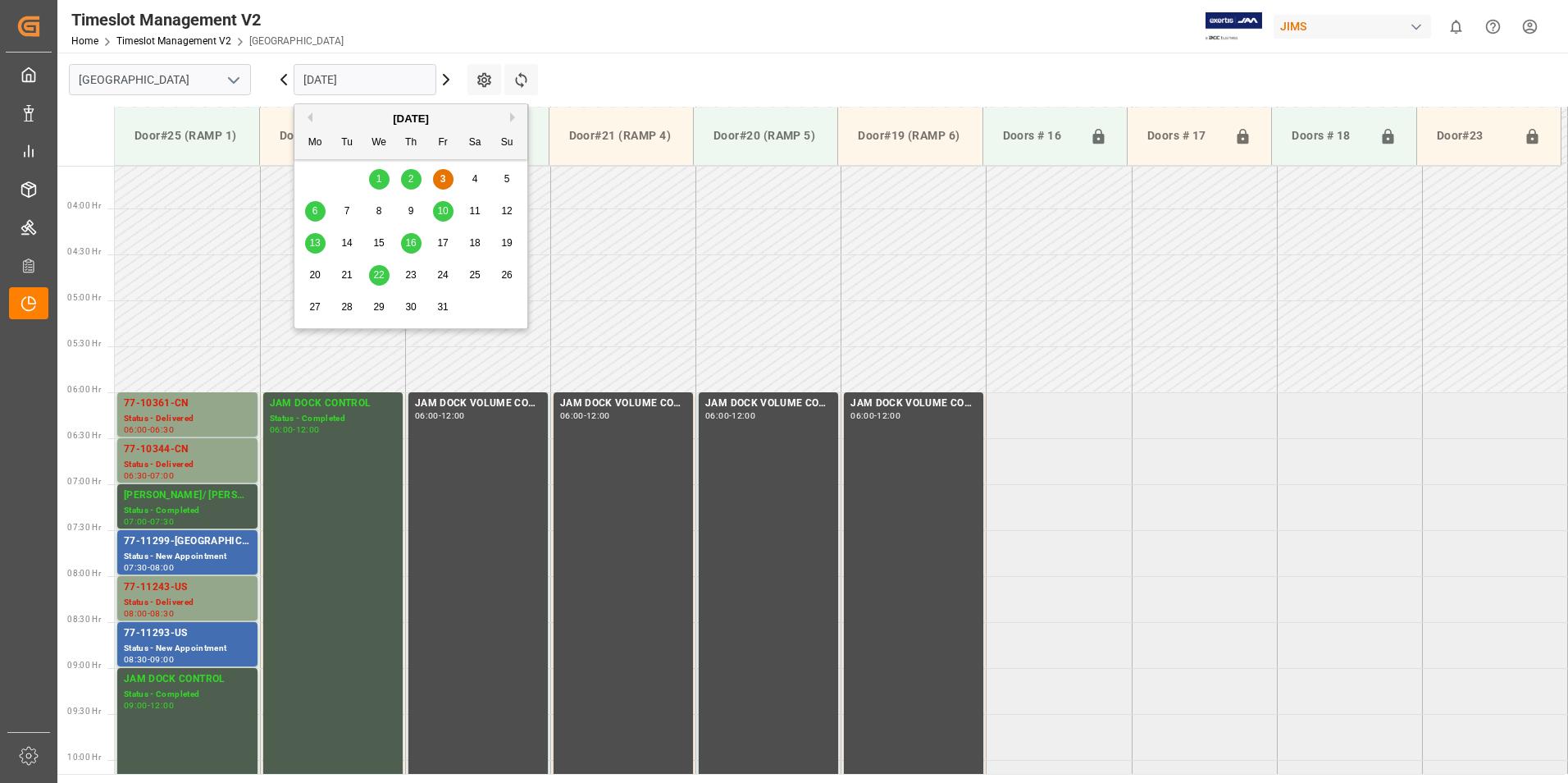
click at [445, 173] on div "3" at bounding box center [443, 180] width 20 height 19
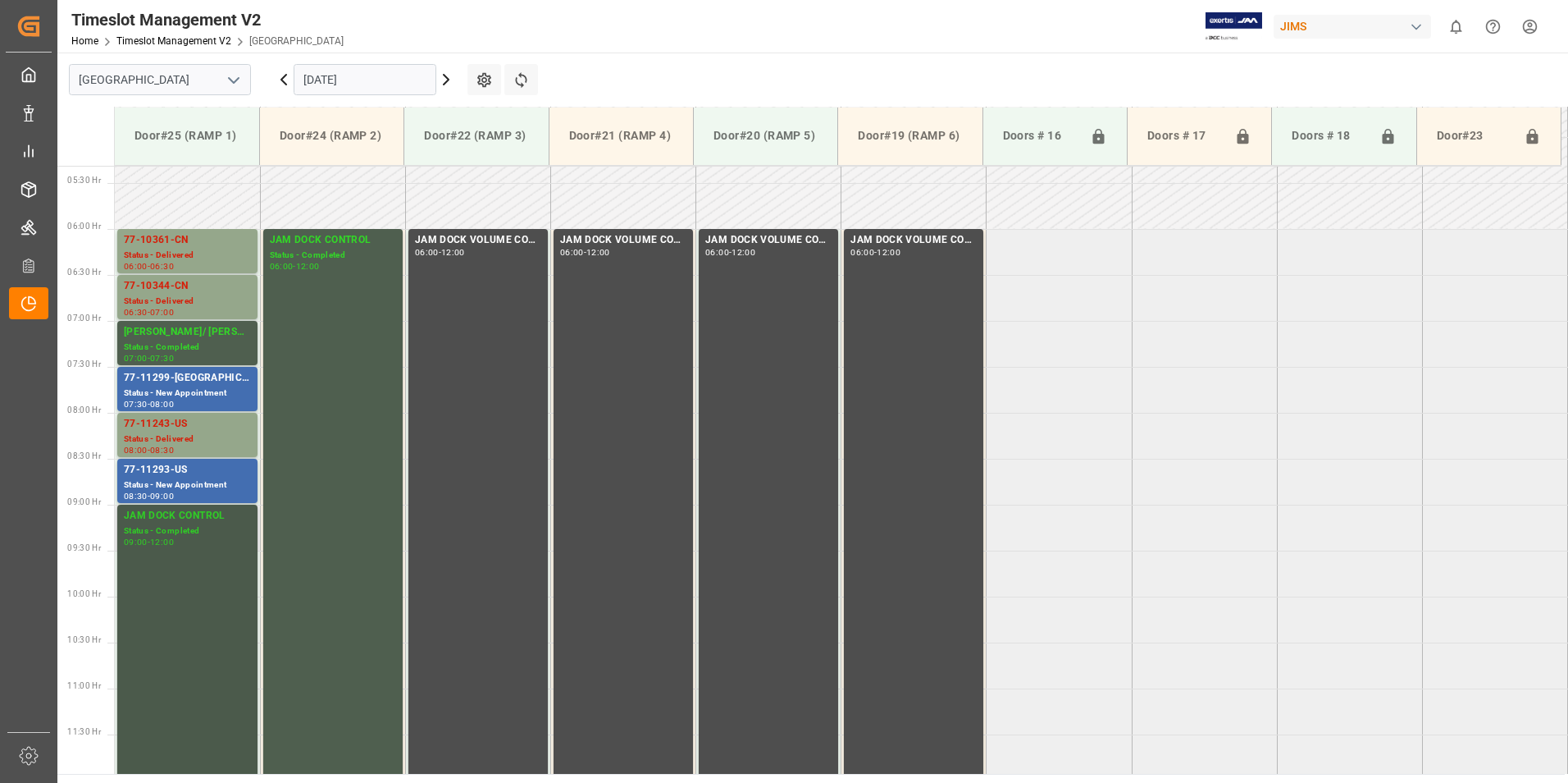
scroll to position [489, 0]
click at [153, 461] on div "77-11293-US" at bounding box center [187, 469] width 127 height 16
click at [162, 383] on div "77-11299-[GEOGRAPHIC_DATA]" at bounding box center [187, 378] width 127 height 16
